Goal: Find specific page/section: Find specific page/section

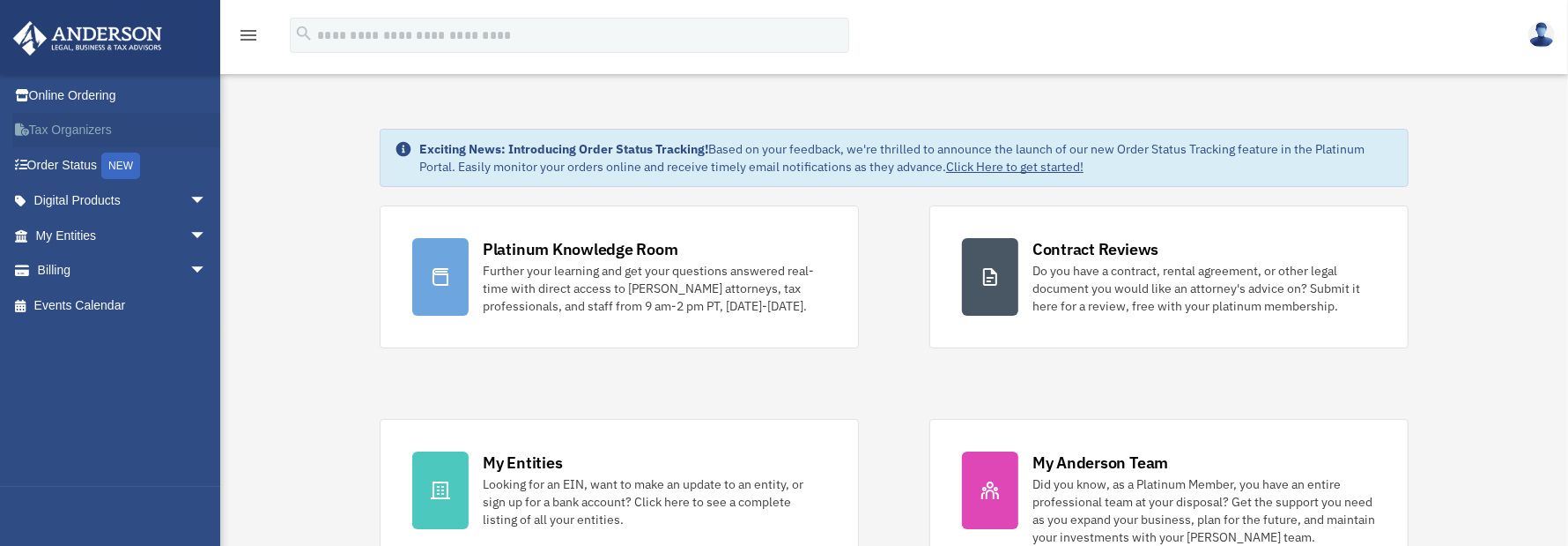
click at [77, 130] on link "Tax Organizers" at bounding box center [123, 130] width 221 height 35
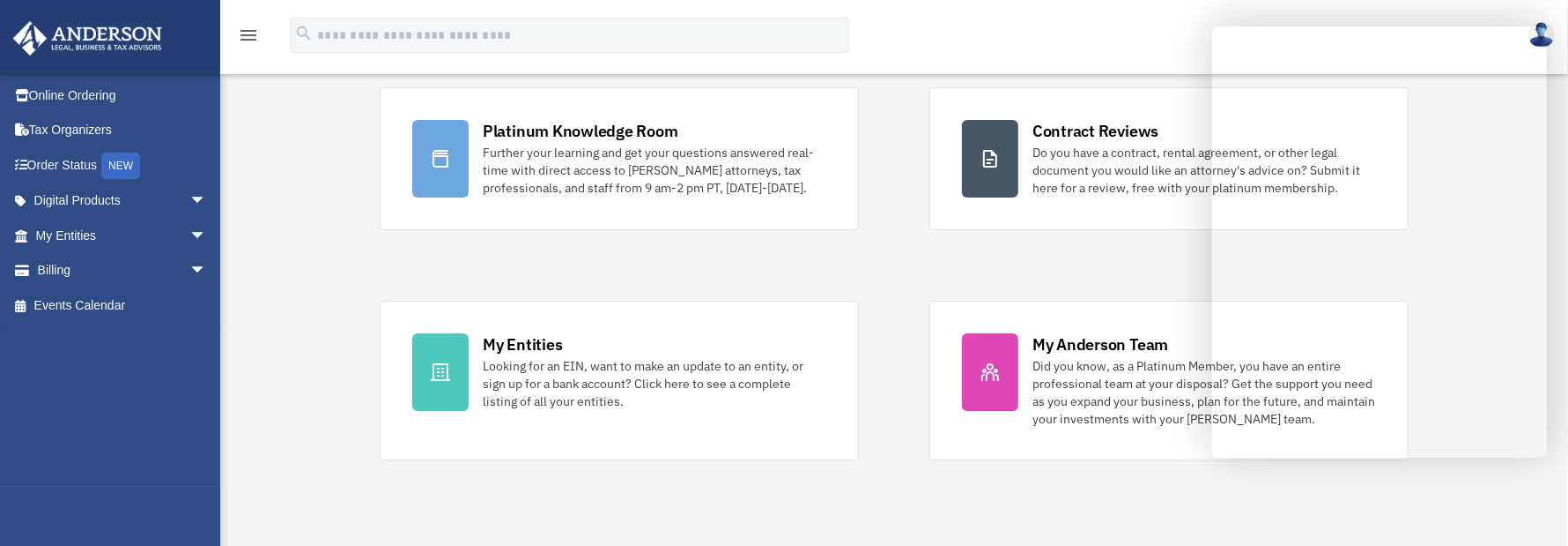
scroll to position [176, 0]
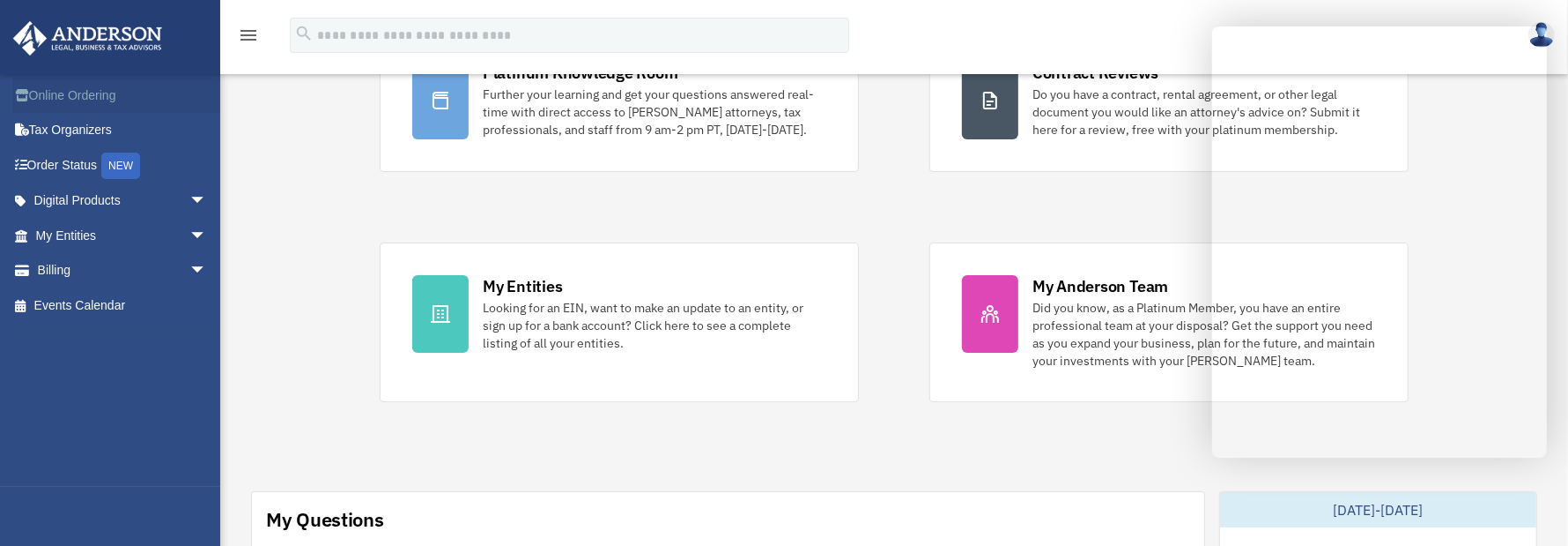
click at [92, 94] on link "Online Ordering" at bounding box center [123, 95] width 221 height 35
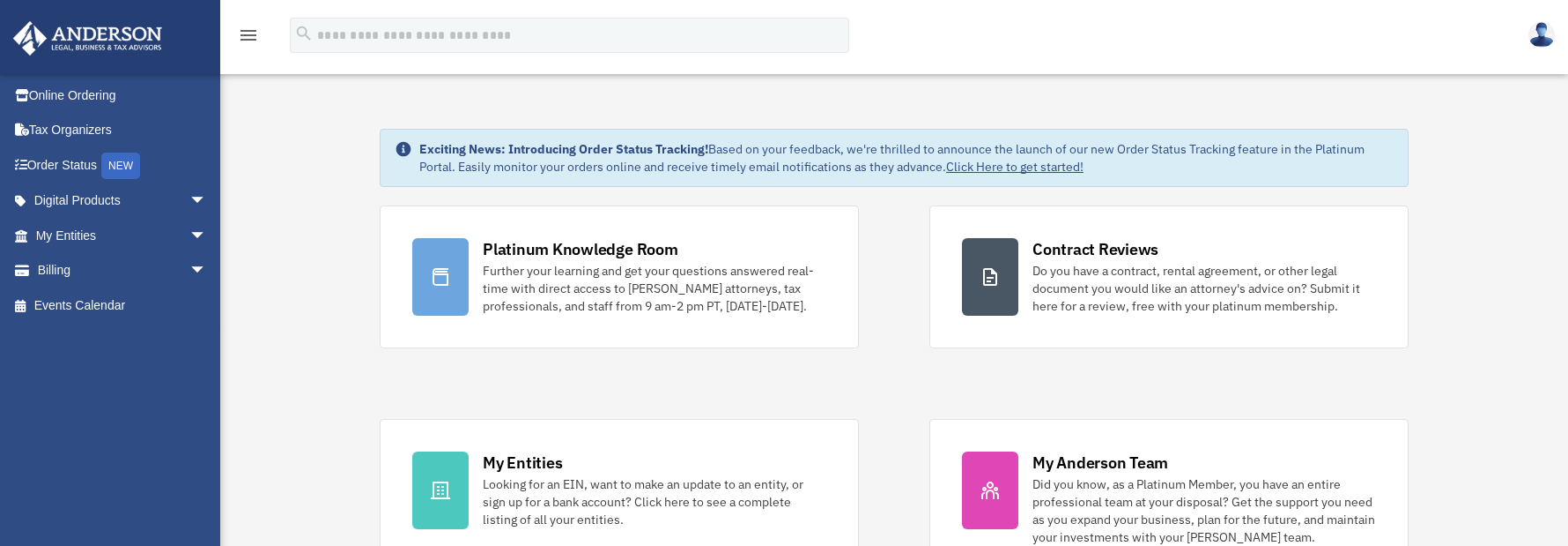
scroll to position [176, 0]
